Goal: Check status

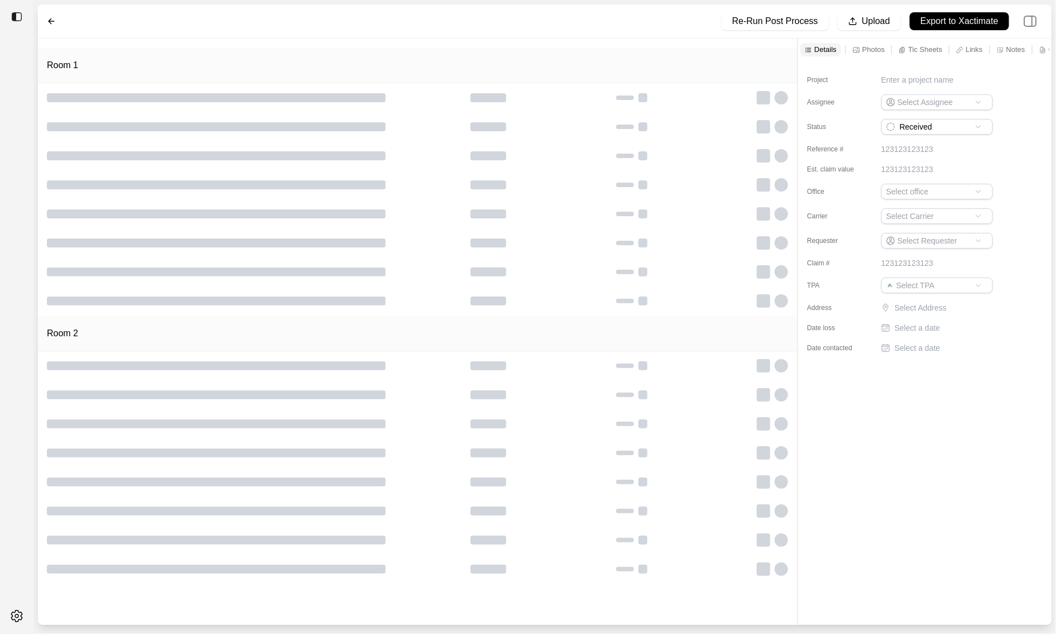
click at [1018, 49] on p "Notes" at bounding box center [1016, 49] width 19 height 9
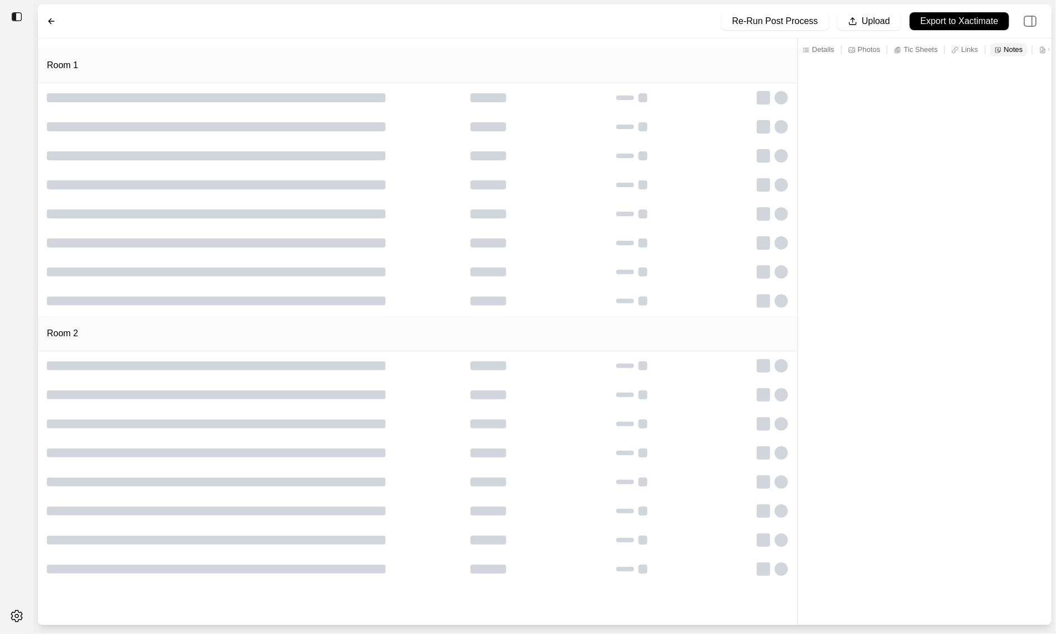
click at [828, 49] on p "Details" at bounding box center [823, 49] width 22 height 9
